Goal: Communication & Community: Answer question/provide support

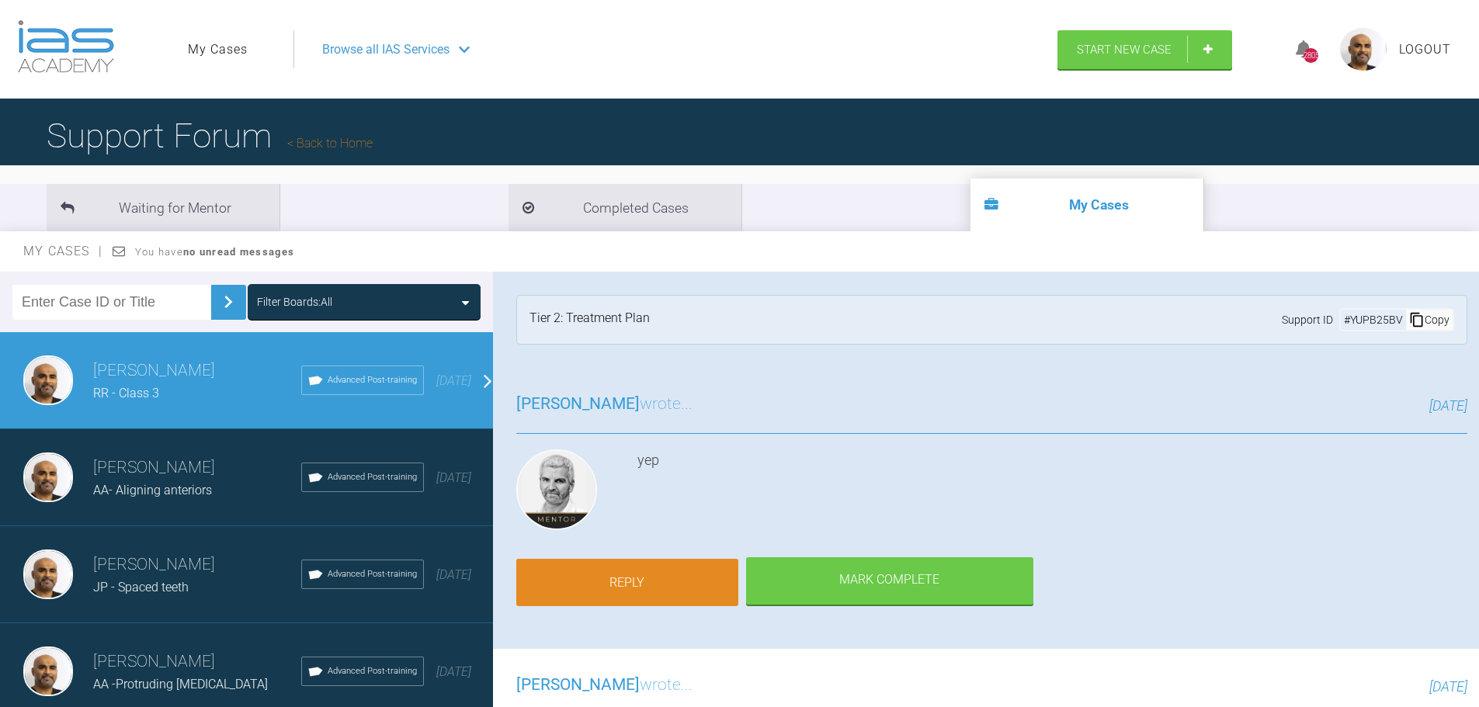
click at [635, 564] on link "Reply" at bounding box center [627, 583] width 222 height 48
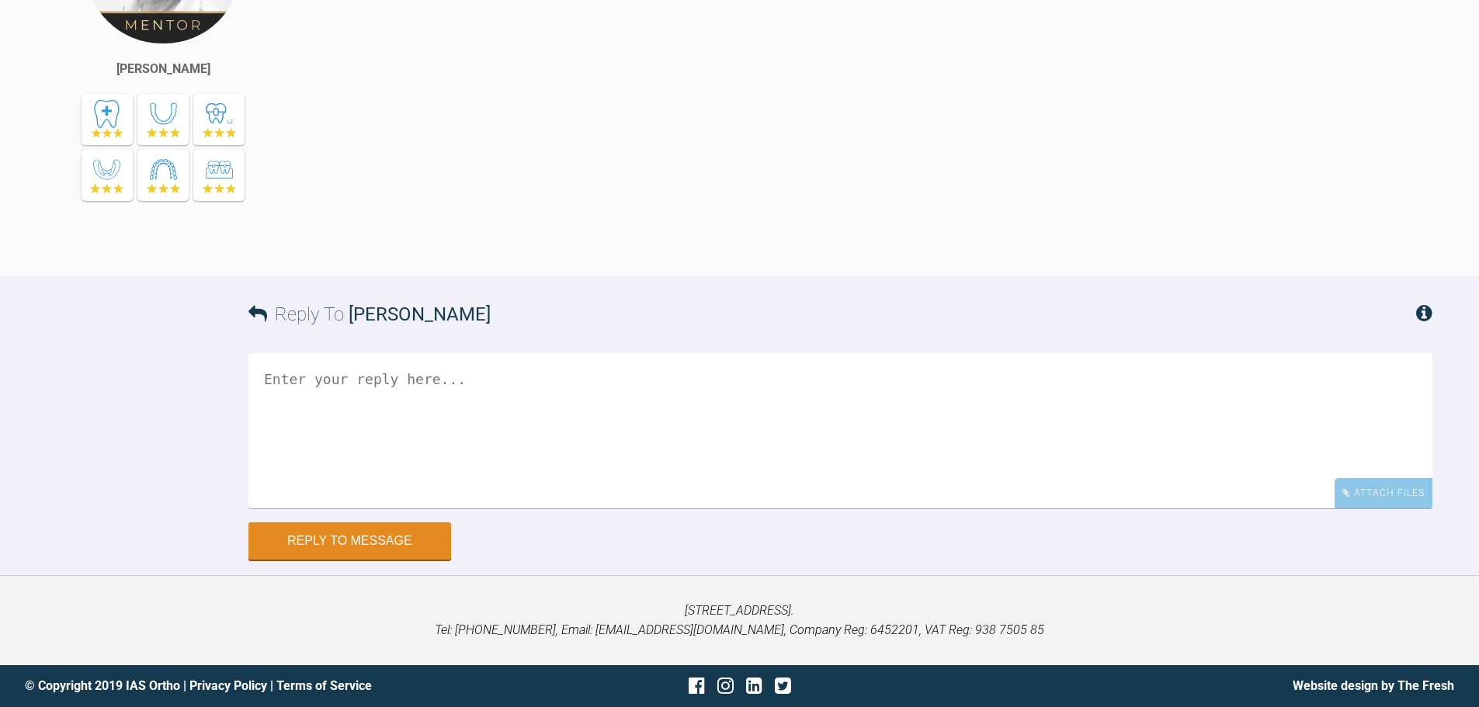
scroll to position [5625, 0]
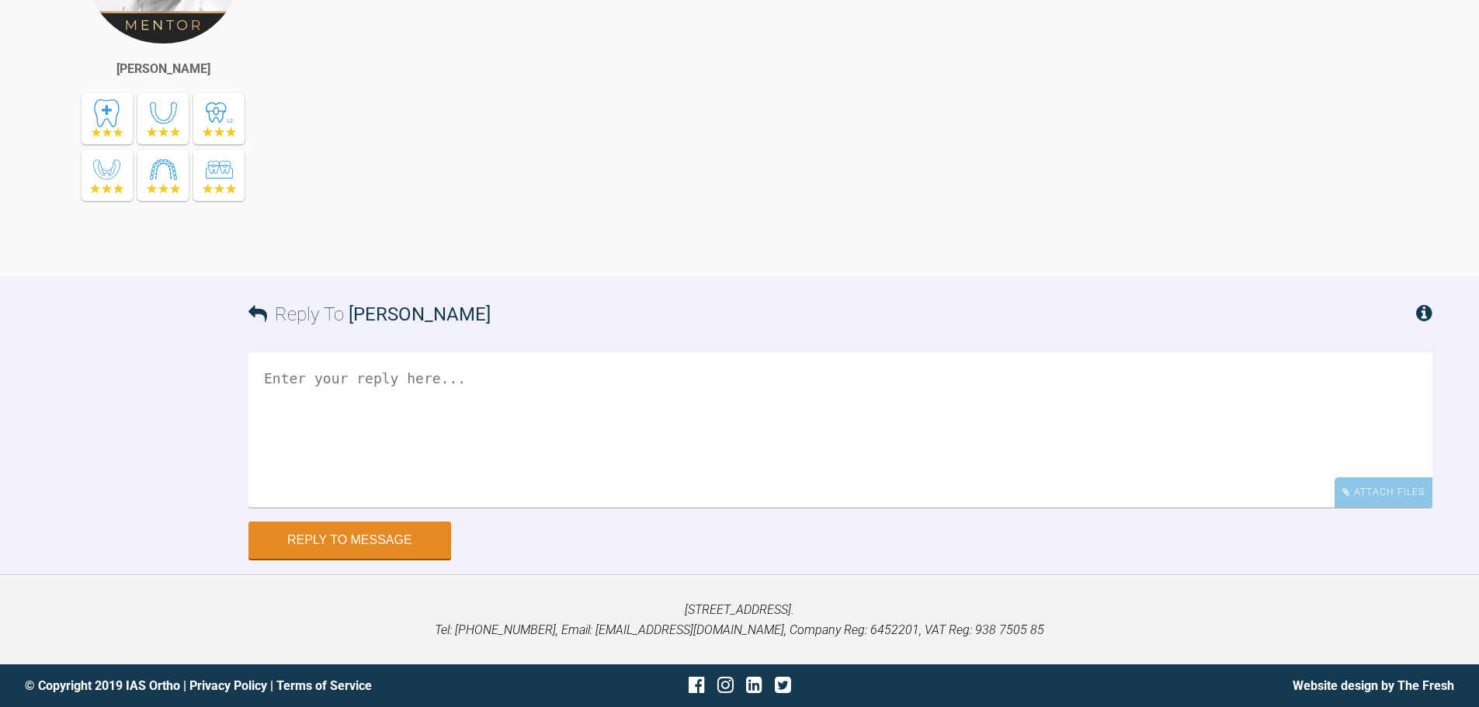
click at [372, 391] on textarea at bounding box center [840, 430] width 1184 height 155
drag, startPoint x: 389, startPoint y: 418, endPoint x: 328, endPoint y: 421, distance: 60.6
click at [327, 417] on textarea "Hi [PERSON_NAME] Upper /lower bond up MBT 022 upper" at bounding box center [840, 430] width 1184 height 155
click at [492, 392] on textarea "Hi [PERSON_NAME] Upper /lower bond up upper" at bounding box center [840, 430] width 1184 height 155
paste textarea "MBT 022"
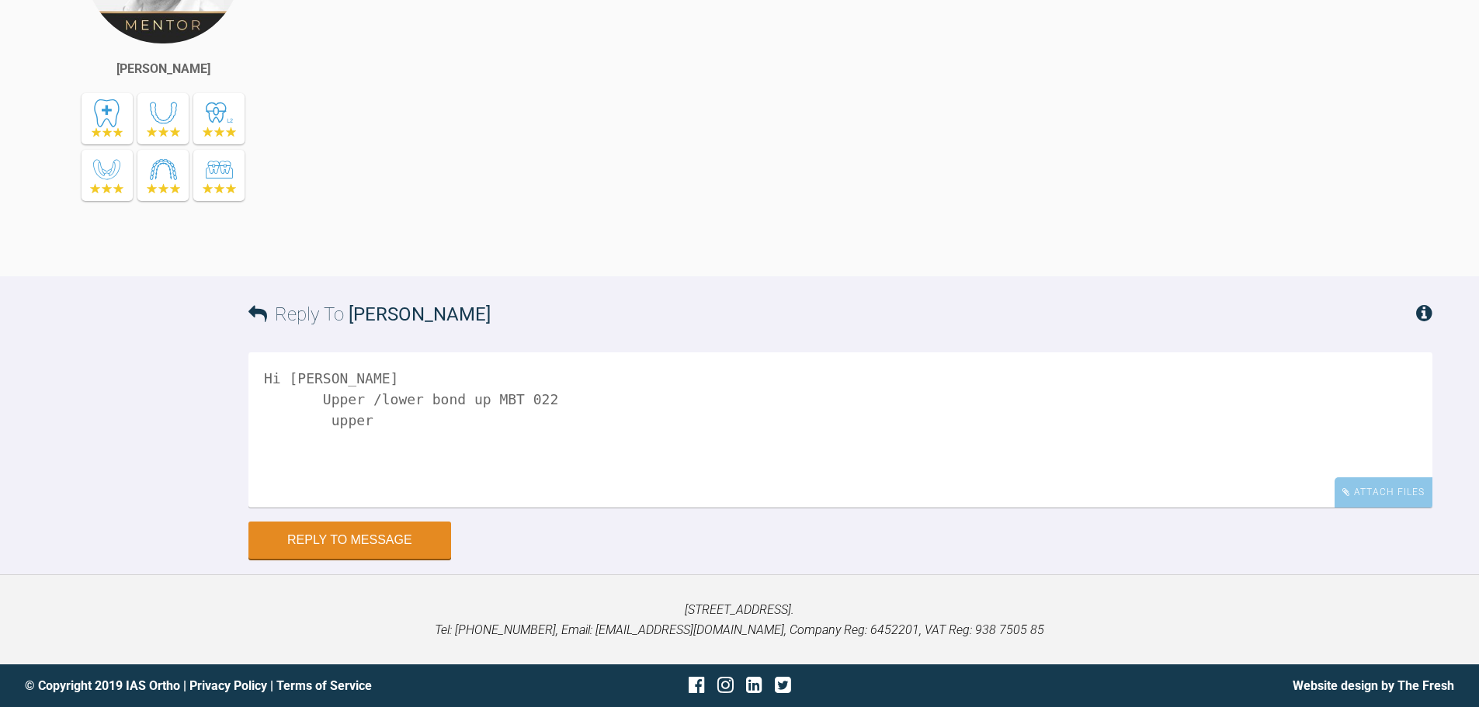
click at [405, 408] on textarea "Hi [PERSON_NAME] Upper /lower bond up MBT 022 upper" at bounding box center [840, 430] width 1184 height 155
click at [380, 425] on textarea "Hi [PERSON_NAME] Upper /lower bond up MBT 022 upper" at bounding box center [840, 430] width 1184 height 155
click at [424, 424] on textarea "Hi [PERSON_NAME] Upper /lower bond up MBT 022 upper 6-6 AW012 NiTI" at bounding box center [840, 430] width 1184 height 155
click at [419, 422] on textarea "Hi [PERSON_NAME] Upper /lower bond up MBT 022 upper 6-6 AW012 NiTI" at bounding box center [840, 430] width 1184 height 155
click at [378, 439] on textarea "Hi [PERSON_NAME] Upper /lower bond up MBT 022 upper 6-6 AW 012 NiTI" at bounding box center [840, 430] width 1184 height 155
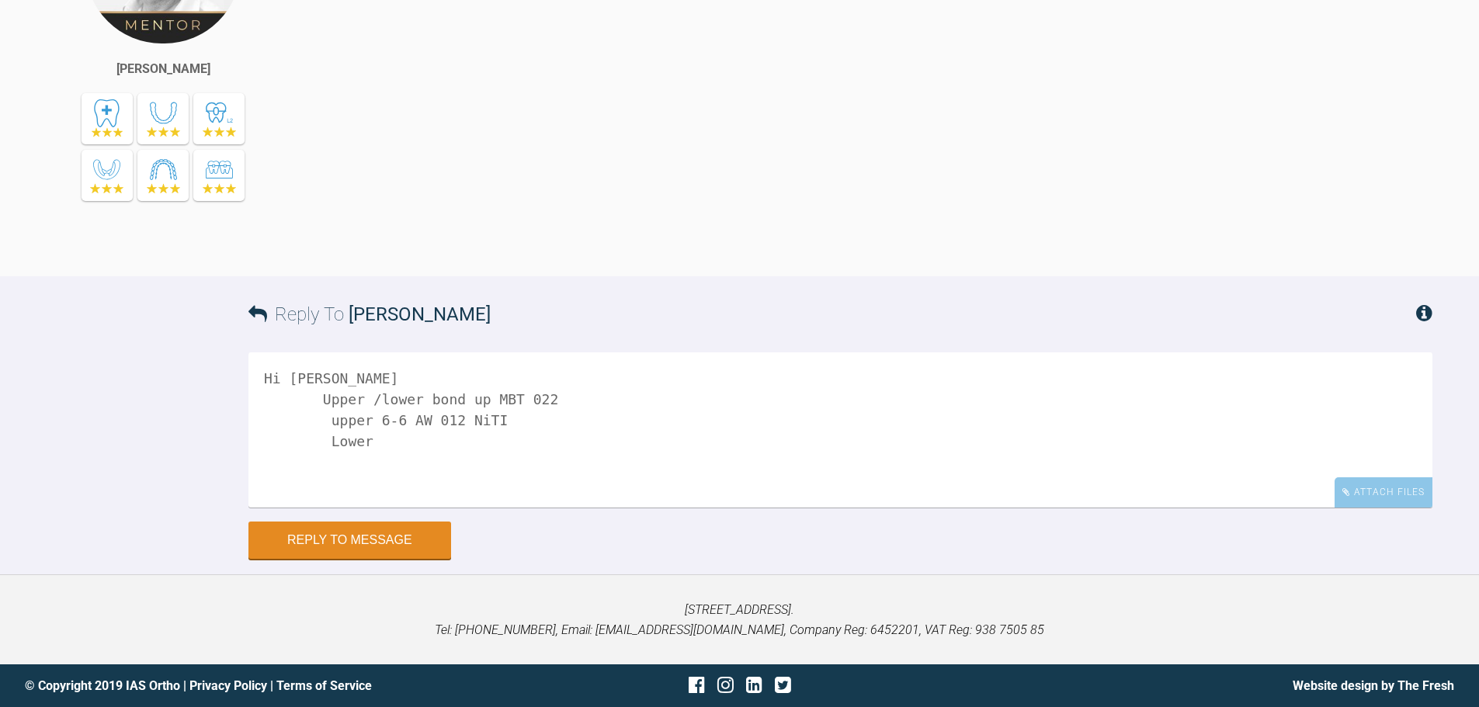
click at [322, 424] on textarea "Hi [PERSON_NAME] Upper /lower bond up MBT 022 upper 6-6 AW 012 NiTI Lower" at bounding box center [840, 430] width 1184 height 155
click at [315, 447] on textarea "Hi [PERSON_NAME] Upper /lower bond up MBT 022 Upper 6-6 AW 012 NiTI Lower" at bounding box center [840, 430] width 1184 height 155
click at [366, 444] on textarea "Hi [PERSON_NAME] Upper /lower bond up MBT 022 Upper 6-6 AW 012 NiTI Lower" at bounding box center [840, 430] width 1184 height 155
click at [453, 454] on textarea "Hi [PERSON_NAME] Upper /lower bond up MBT 022 Upper 6-6 AW 012 NiTI Lower AW 012" at bounding box center [840, 430] width 1184 height 155
click at [443, 440] on textarea "Hi [PERSON_NAME] Upper /lower bond up MBT 022 Upper 6-6 AW 012 NiTI Lower AW 012" at bounding box center [840, 430] width 1184 height 155
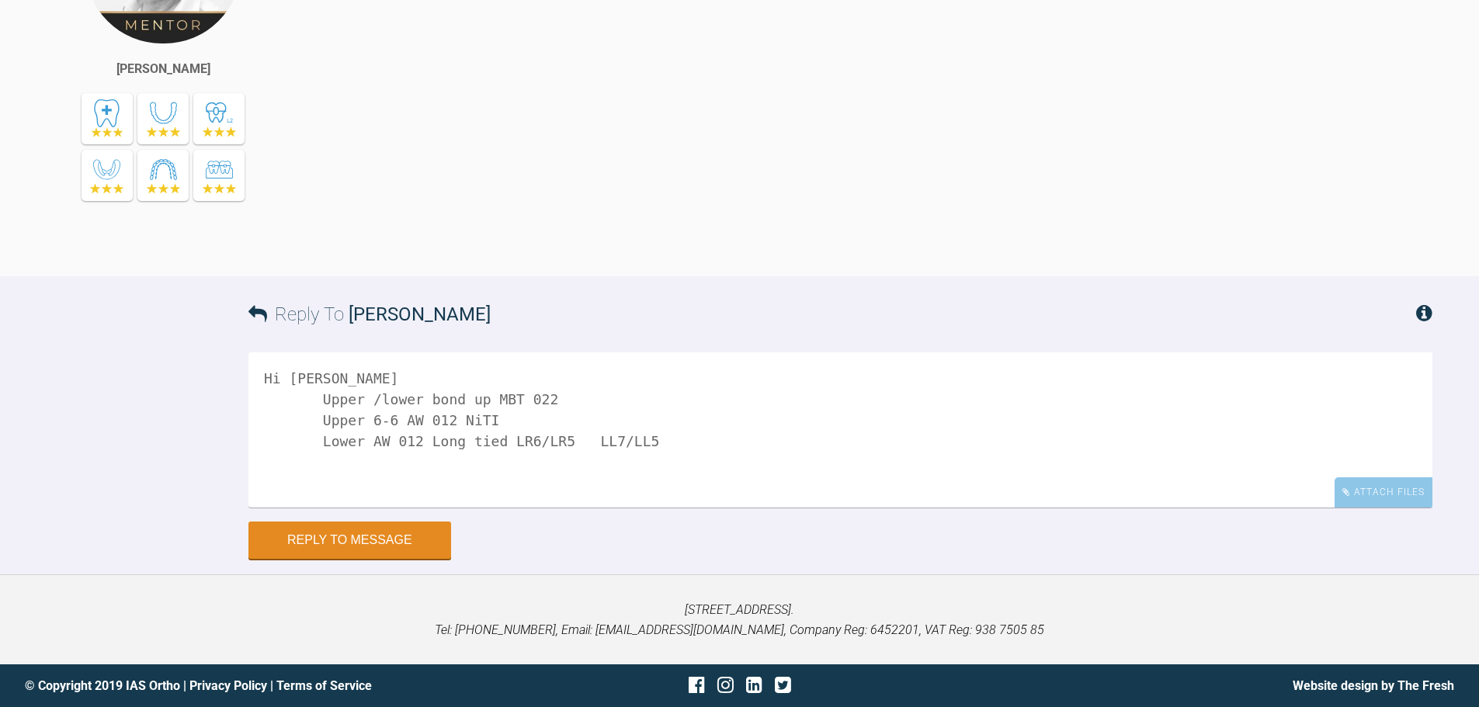
click at [344, 468] on textarea "Hi [PERSON_NAME] Upper /lower bond up MBT 022 Upper 6-6 AW 012 NiTI Lower AW 01…" at bounding box center [840, 430] width 1184 height 155
click at [688, 436] on textarea "Hi [PERSON_NAME] Upper /lower bond up MBT 022 Upper 6-6 AW 012 NiTI Lower AW 01…" at bounding box center [840, 430] width 1184 height 155
click at [653, 444] on textarea "Hi [PERSON_NAME] Upper /lower bond up MBT 022 Upper 6-6 AW 012 NiTI Lower AW 01…" at bounding box center [840, 430] width 1184 height 155
click at [634, 440] on textarea "Hi [PERSON_NAME] Upper /lower bond up MBT 022 Upper 6-6 AW 012 NiTI Lower AW 01…" at bounding box center [840, 430] width 1184 height 155
click at [843, 446] on textarea "Hi [PERSON_NAME] Upper /lower bond up MBT 022 Upper 6-6 AW 012 NiTI Lower AW 01…" at bounding box center [840, 430] width 1184 height 155
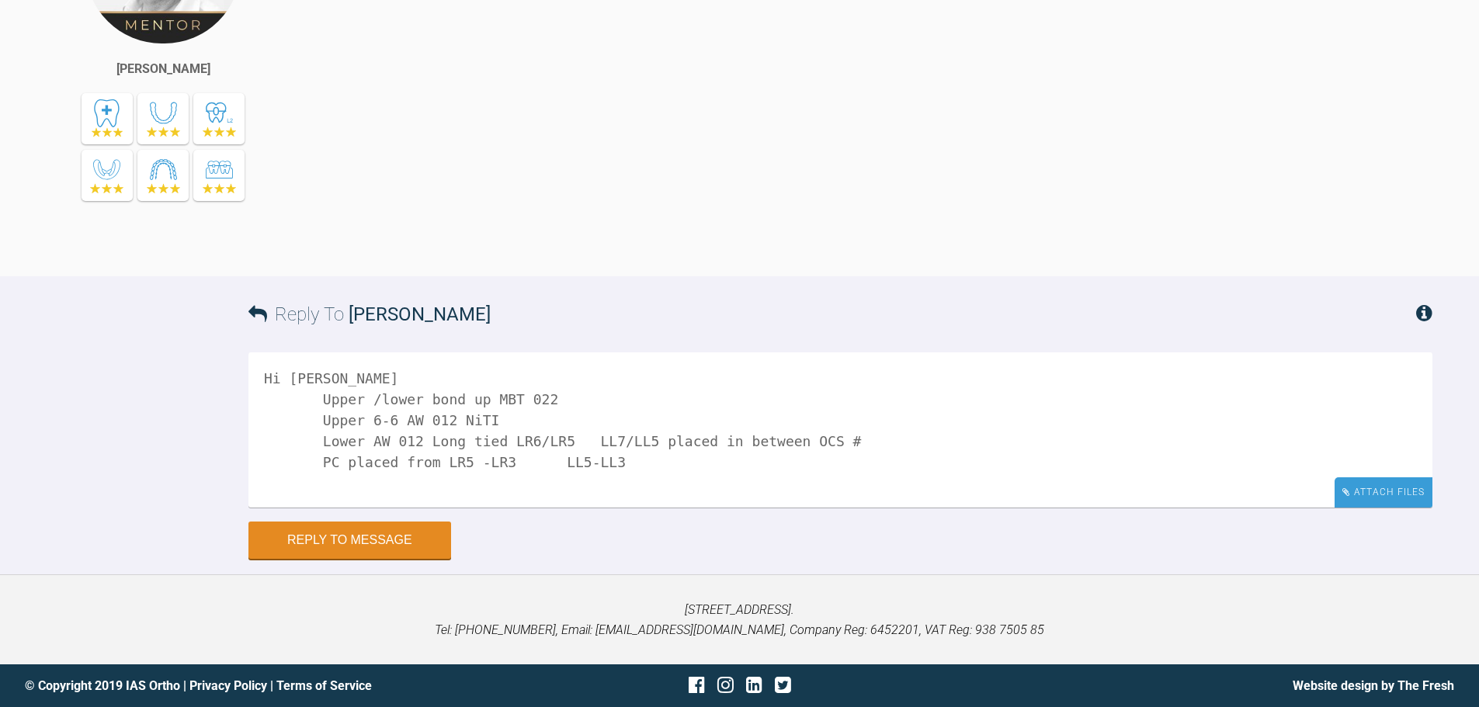
type textarea "Hi [PERSON_NAME] Upper /lower bond up MBT 022 Upper 6-6 AW 012 NiTI Lower AW 01…"
click at [1391, 499] on div "Attach Files" at bounding box center [1384, 493] width 98 height 30
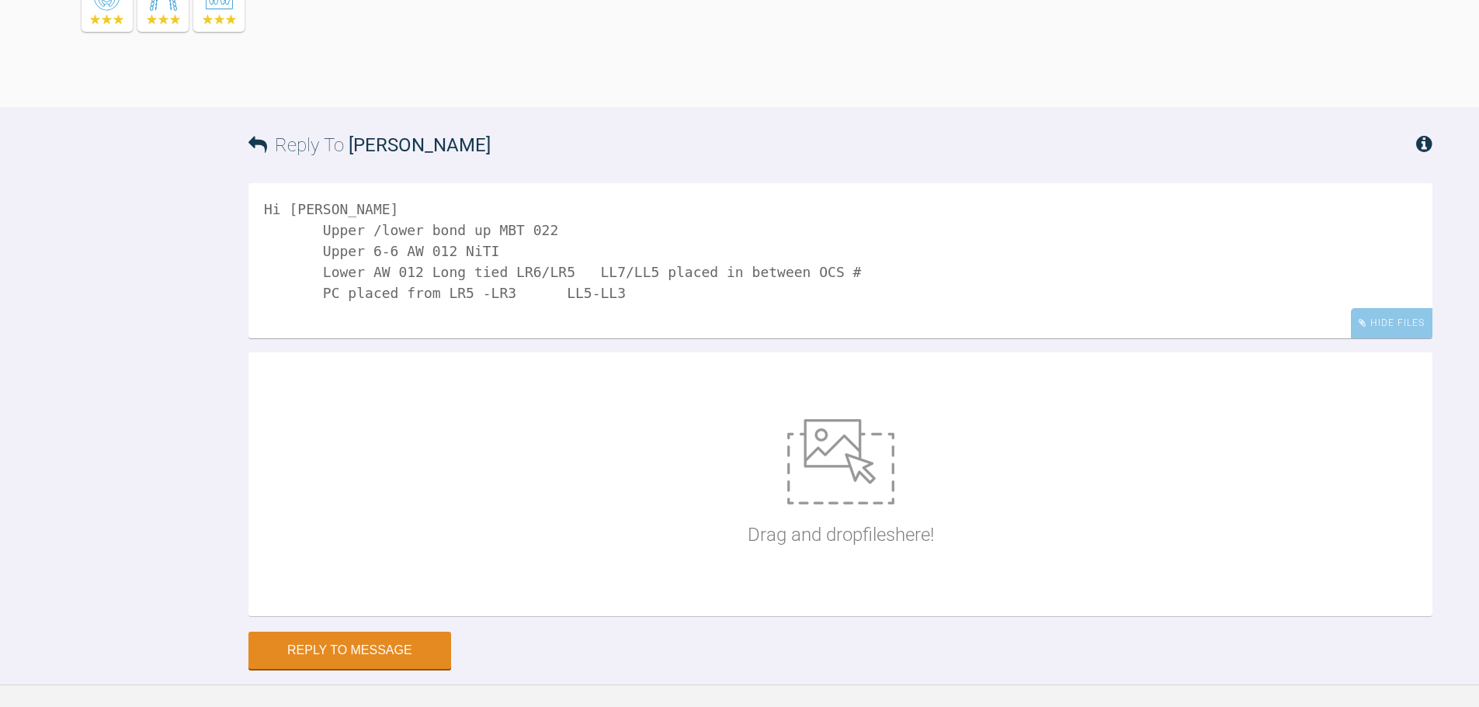
click at [863, 505] on img at bounding box center [840, 461] width 107 height 85
type input "C:\fakepath\IMG_0282 - Copy.JPG"
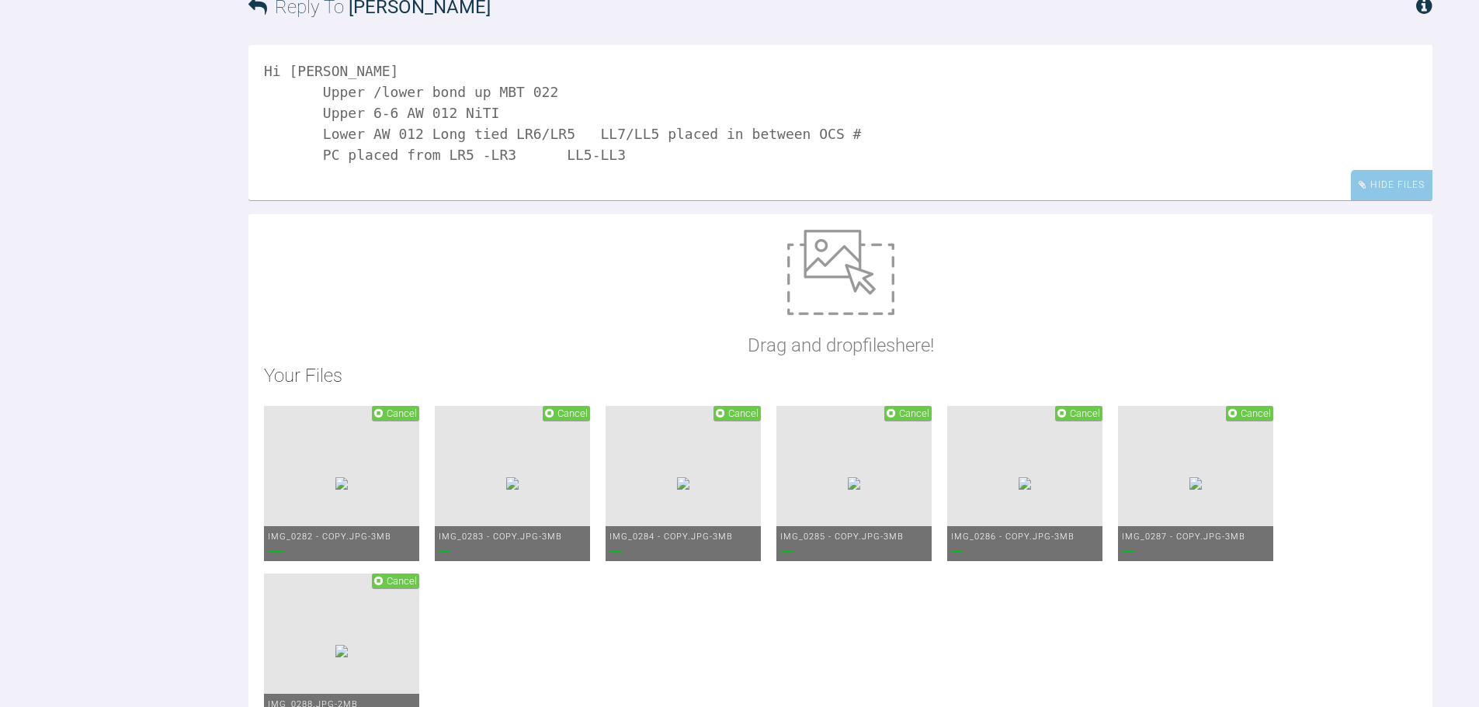
scroll to position [5936, 0]
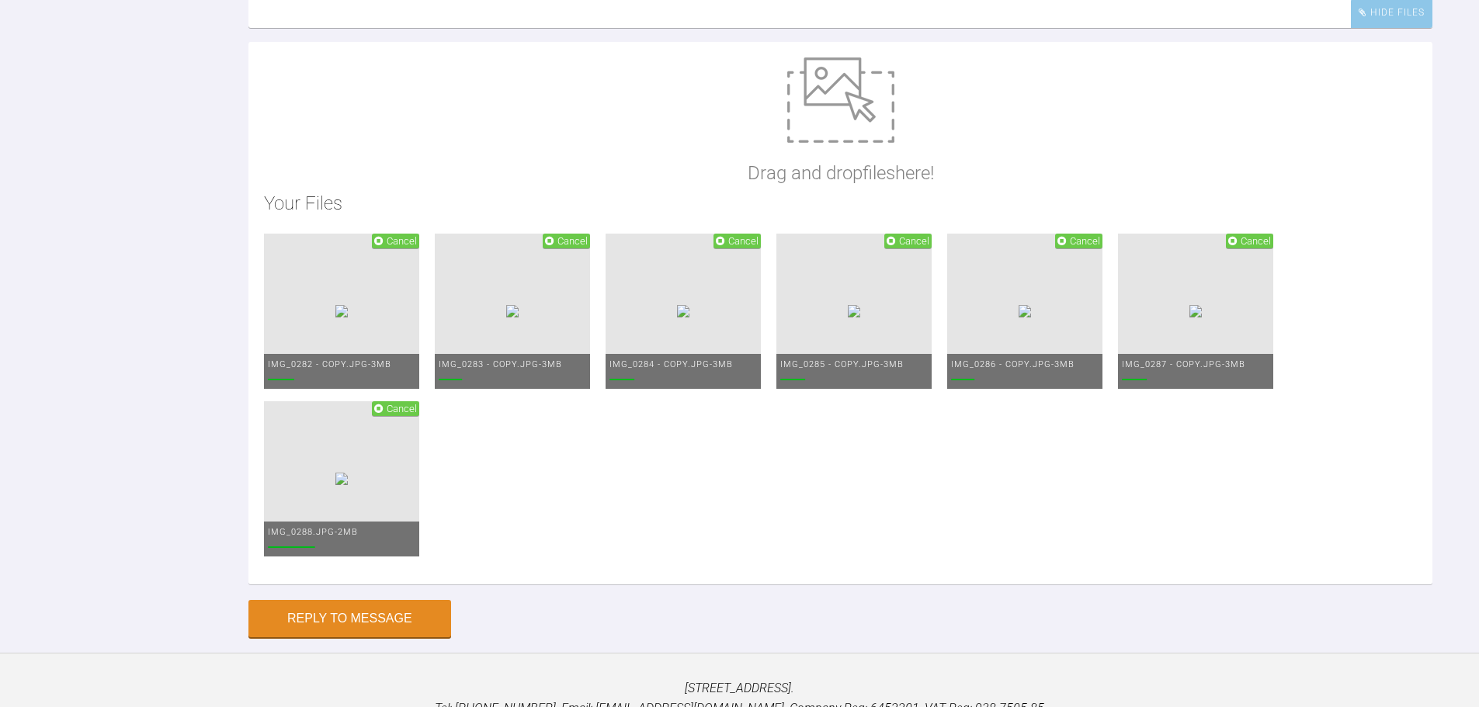
click at [843, 143] on img at bounding box center [840, 99] width 107 height 85
type input "C:\fakepath\IMG_0289 - Copy.JPG"
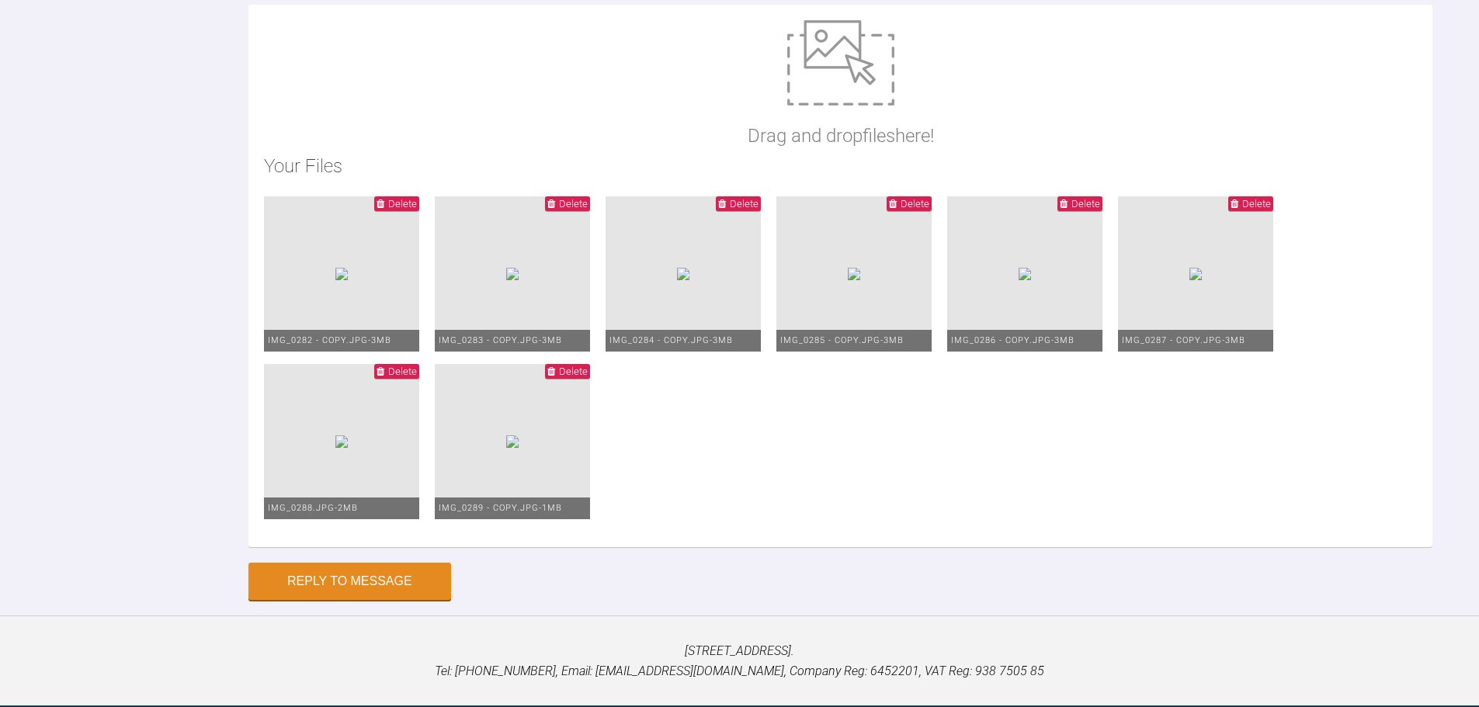
scroll to position [5950, 0]
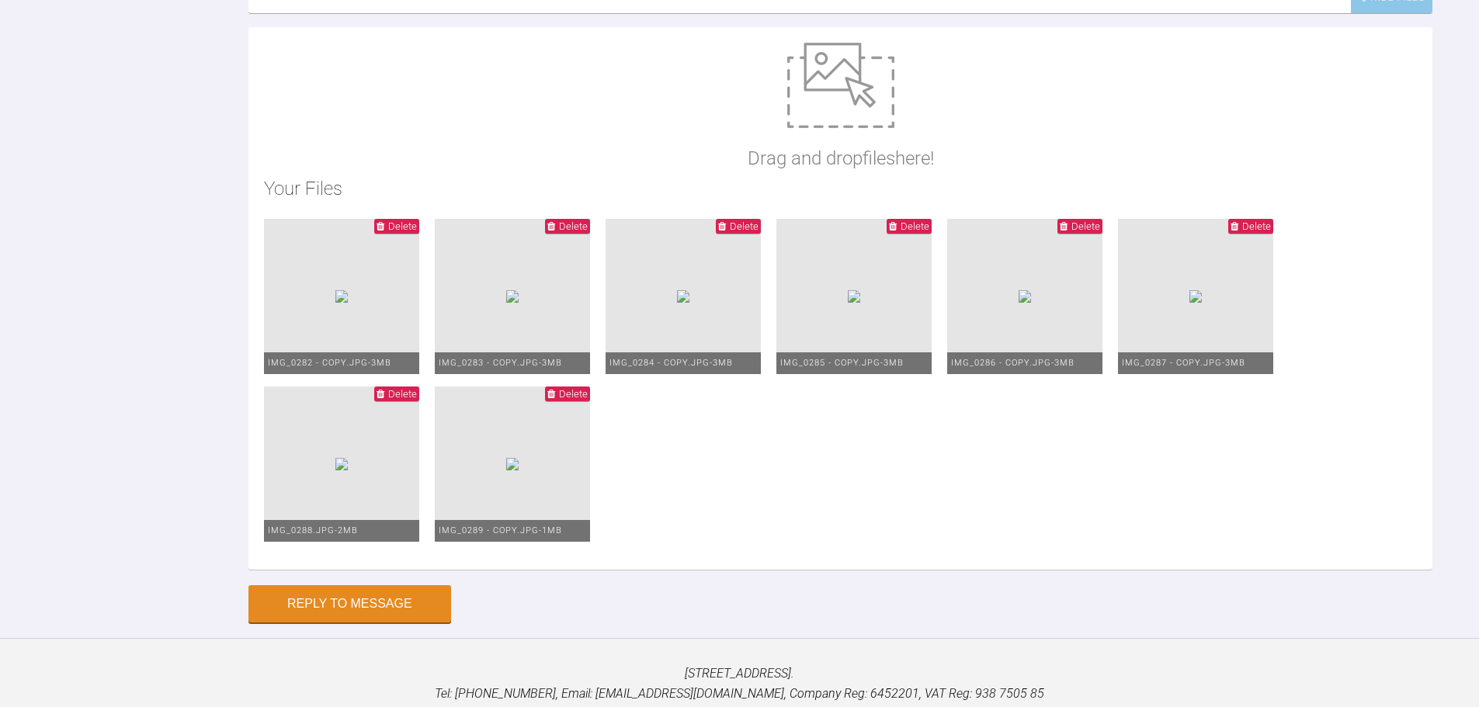
drag, startPoint x: 501, startPoint y: 162, endPoint x: 266, endPoint y: 120, distance: 238.9
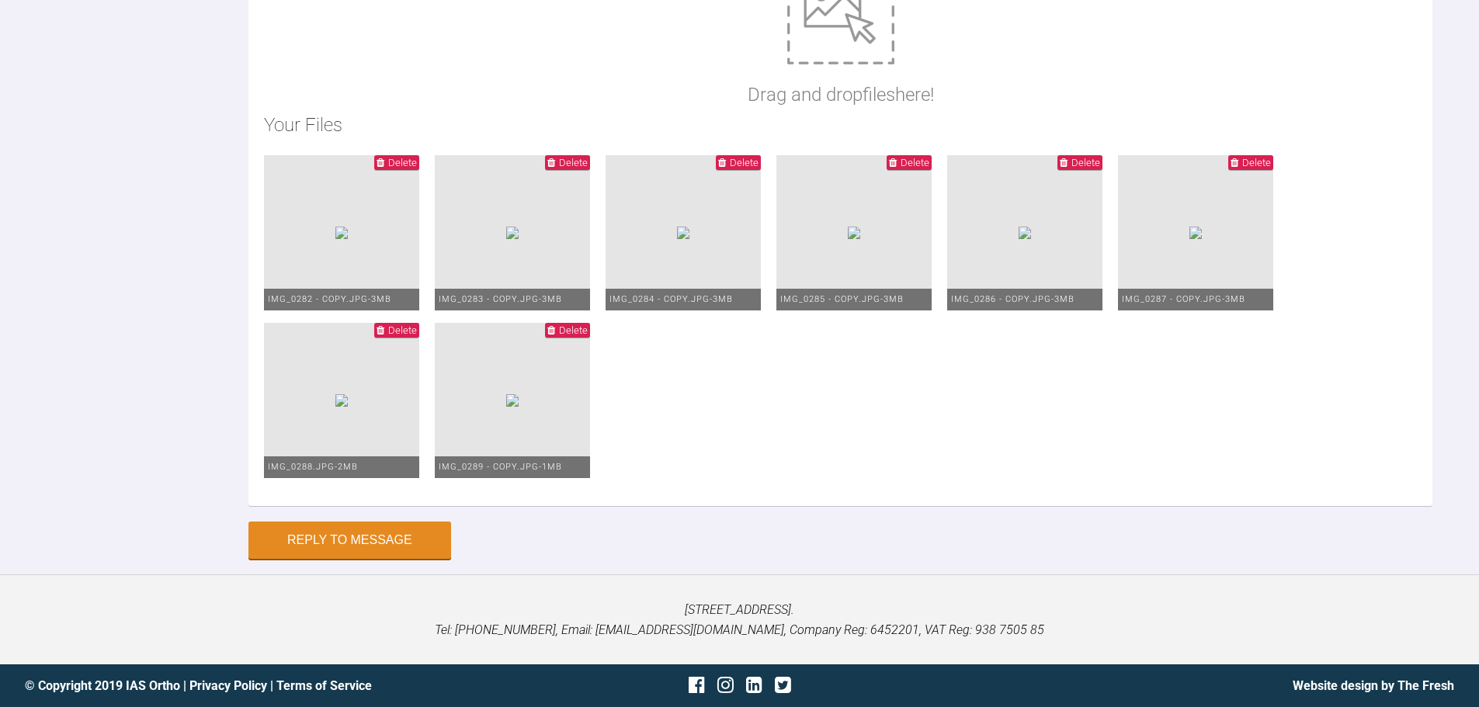
scroll to position [6183, 0]
type textarea "Hi [PERSON_NAME] Upper /lower bond up MBT 022 Upper 6-6 AW 012 NiTI Lower AW 01…"
click at [391, 551] on button "Reply to Message" at bounding box center [349, 541] width 203 height 37
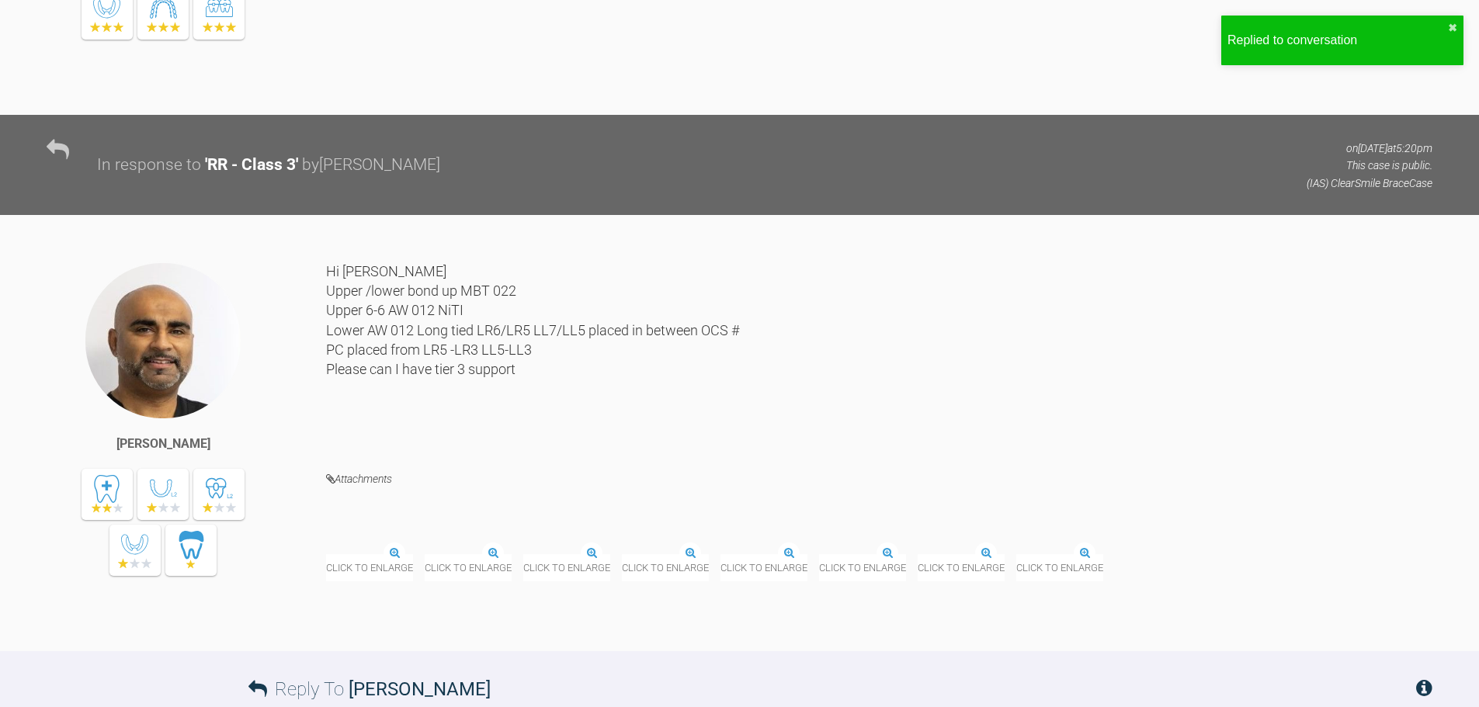
scroll to position [5599, 0]
